Goal: Use online tool/utility: Utilize a website feature to perform a specific function

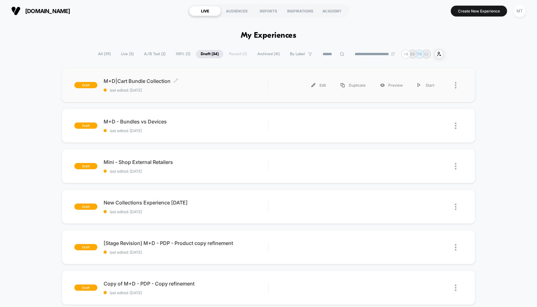
click at [150, 78] on span "M+D|Cart Bundle Collection Click to edit experience details" at bounding box center [186, 81] width 165 height 6
